Goal: Register for event/course

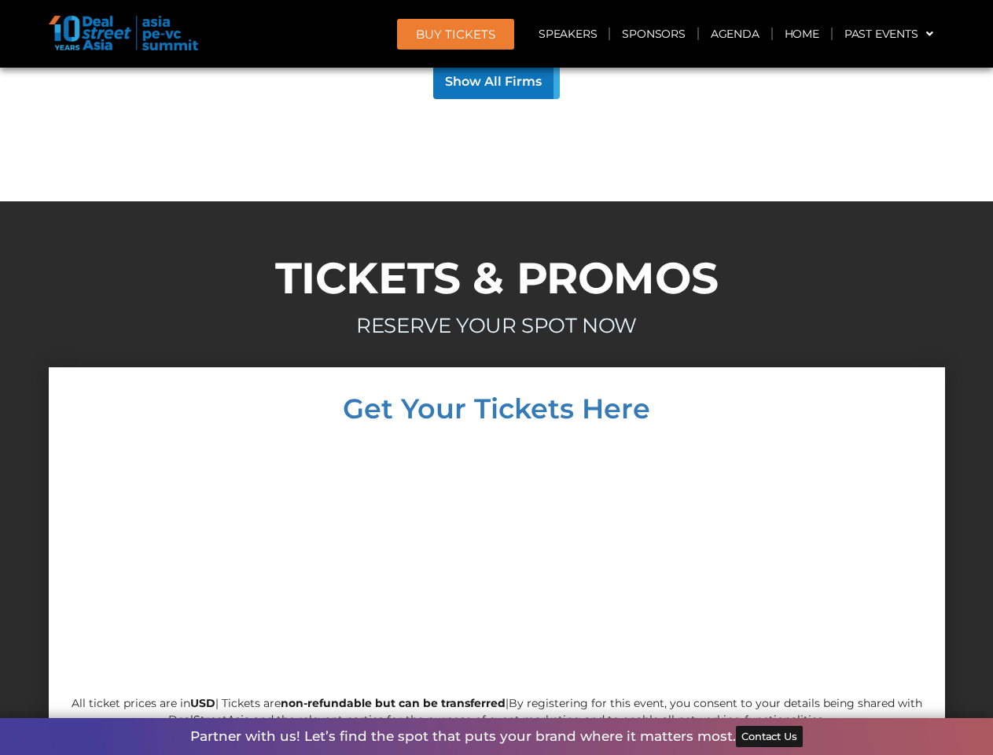
scroll to position [15085, 0]
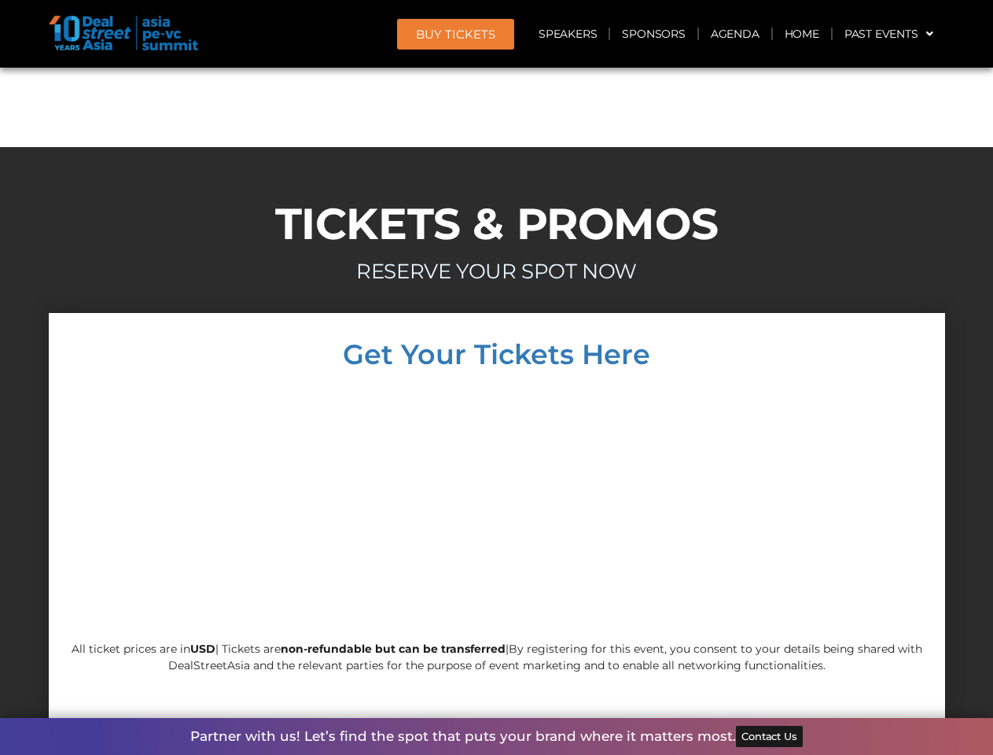
scroll to position [15085, 0]
